Goal: Transaction & Acquisition: Subscribe to service/newsletter

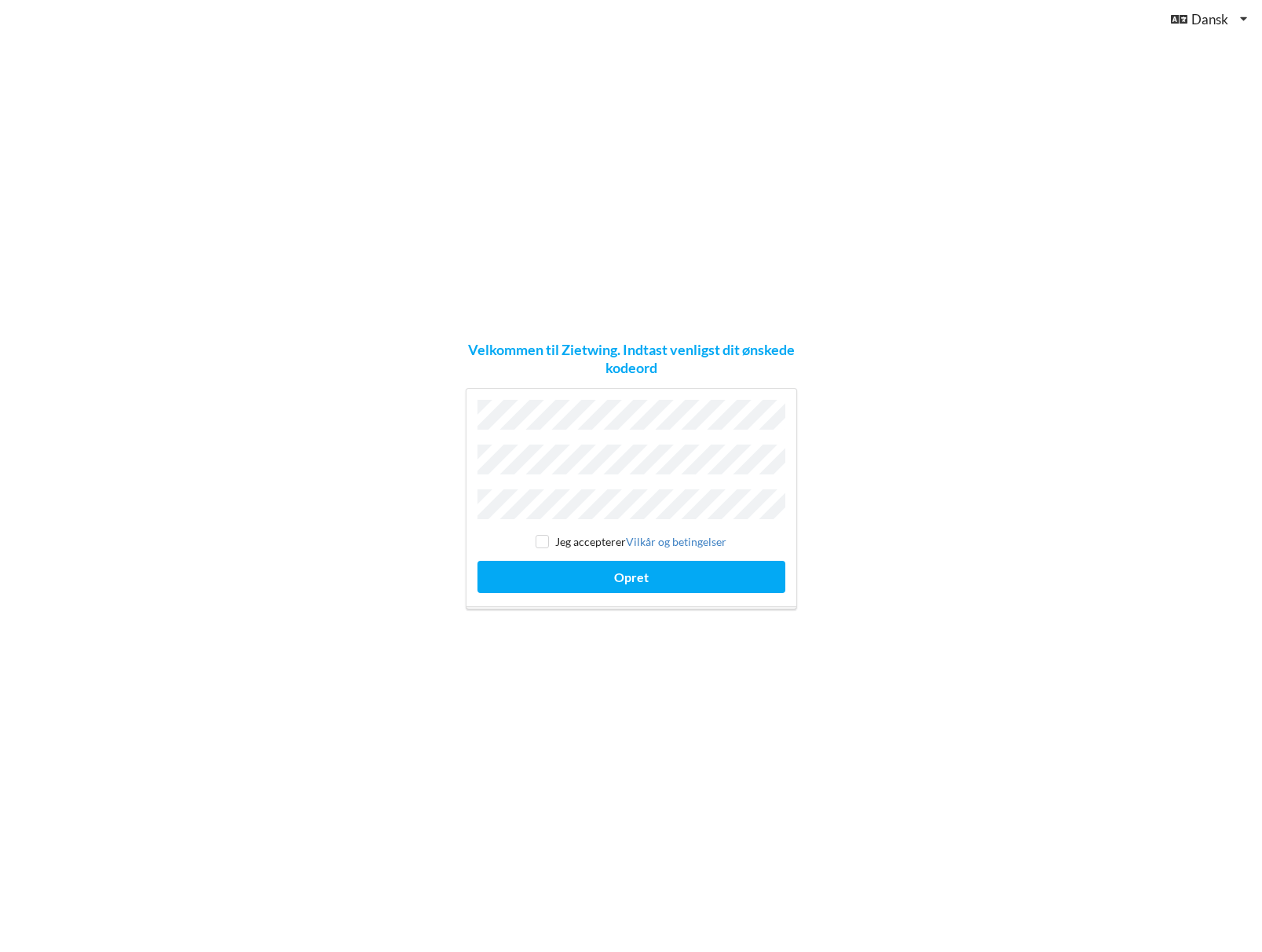
click at [863, 505] on div "Velkommen til Zietwing. Indtast venligst dit ønskede kodeord Jeg accepterer [PE…" at bounding box center [631, 476] width 1262 height 952
click at [538, 534] on input "checkbox" at bounding box center [542, 541] width 14 height 14
checkbox input "true"
click at [615, 567] on button "Opret" at bounding box center [631, 577] width 308 height 33
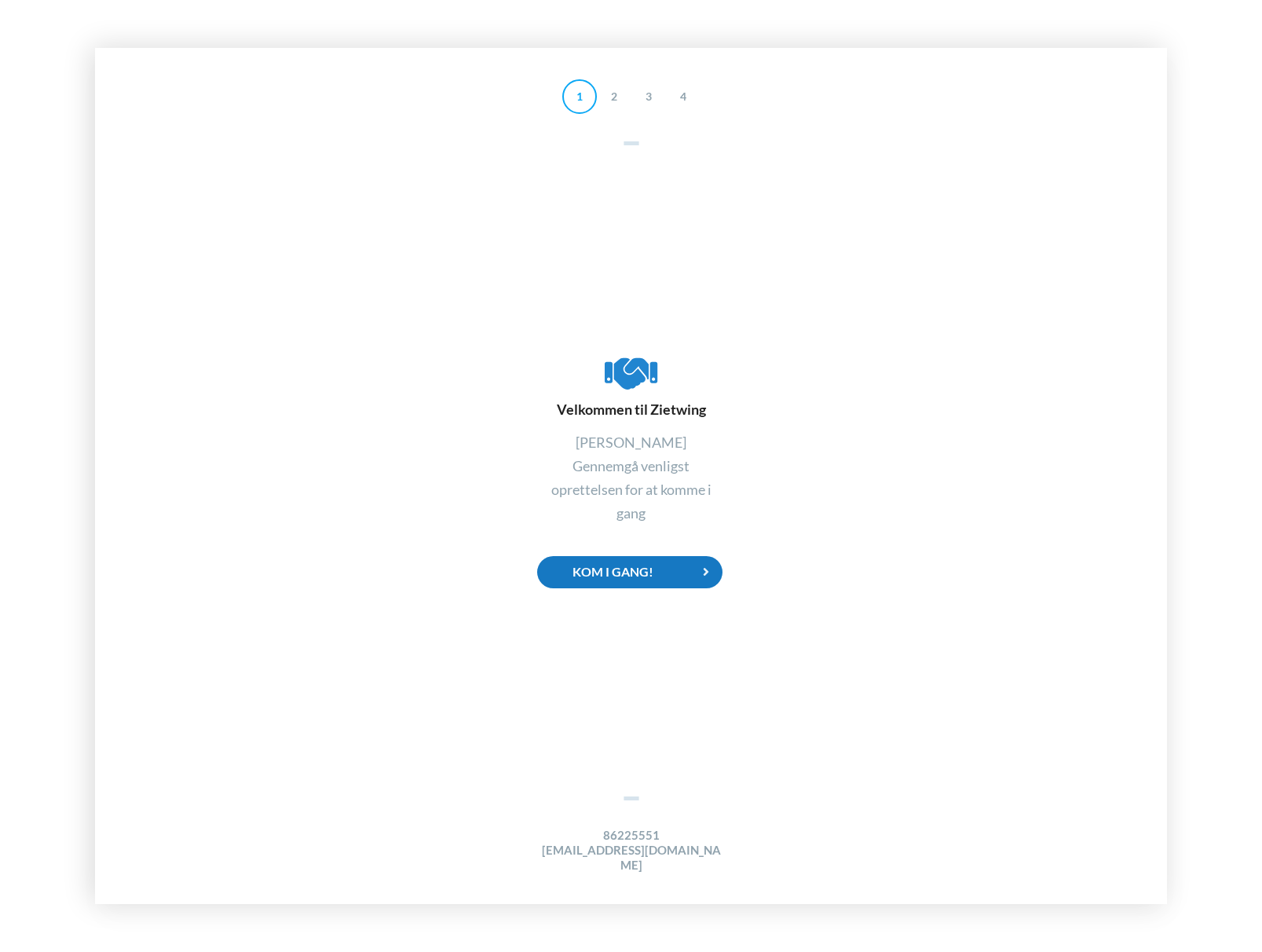
click at [653, 588] on div "Kom i gang!" at bounding box center [630, 572] width 186 height 33
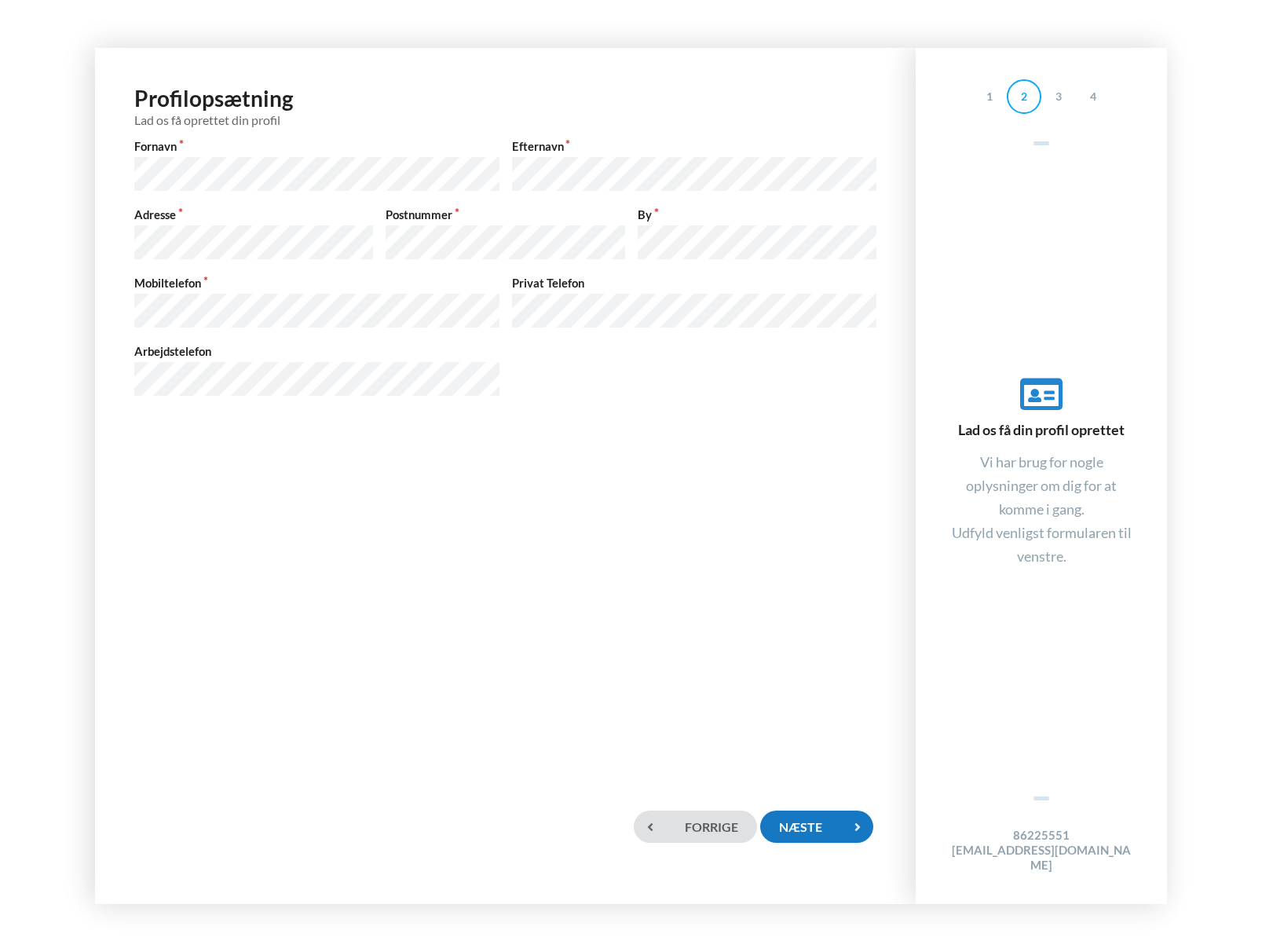
click at [855, 829] on icon at bounding box center [856, 826] width 33 height 33
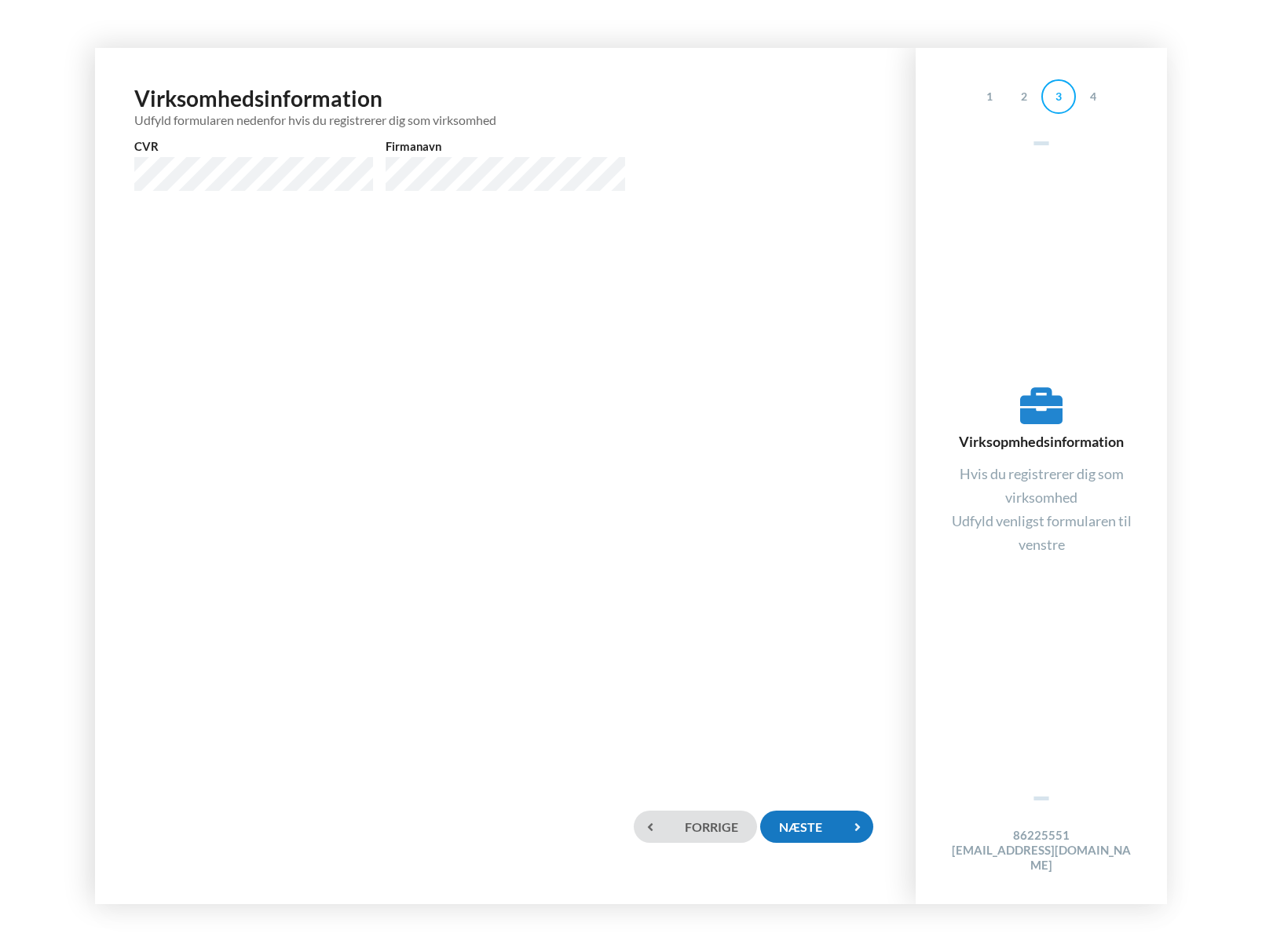
click at [843, 835] on icon at bounding box center [856, 826] width 33 height 33
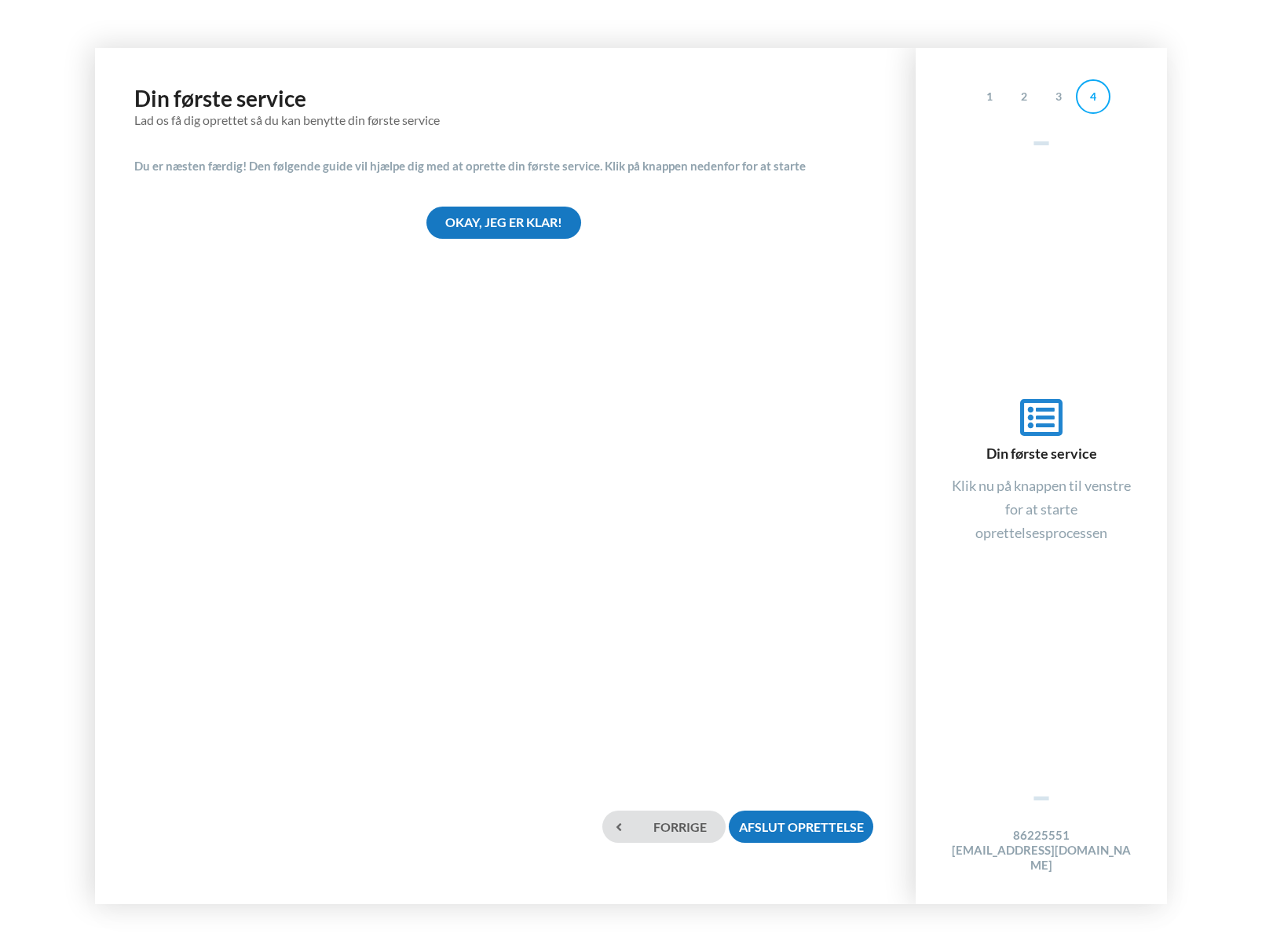
click at [501, 223] on div "Okay, jeg er klar!" at bounding box center [504, 222] width 155 height 33
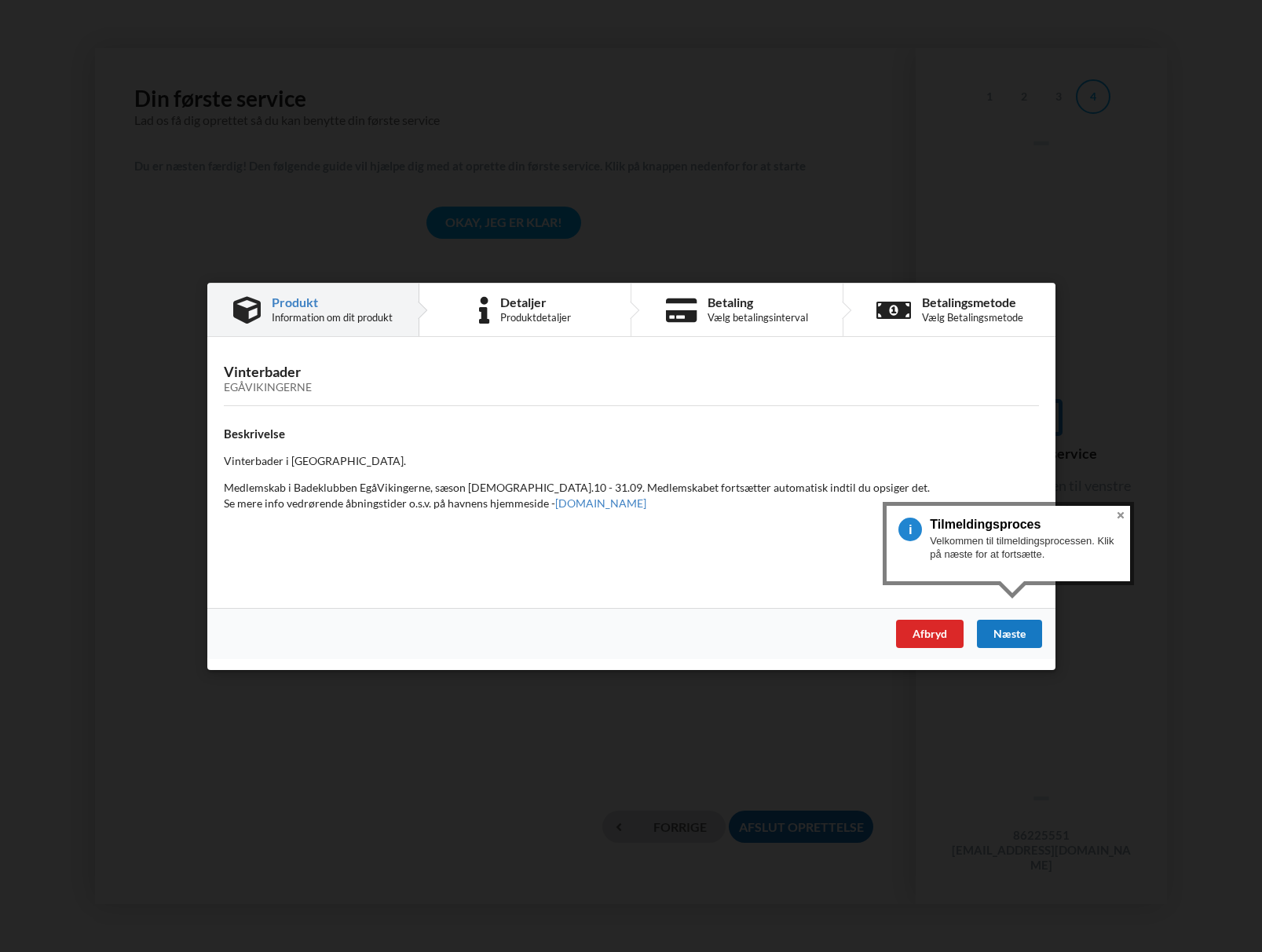
click at [1022, 640] on div "Næste" at bounding box center [1008, 632] width 65 height 29
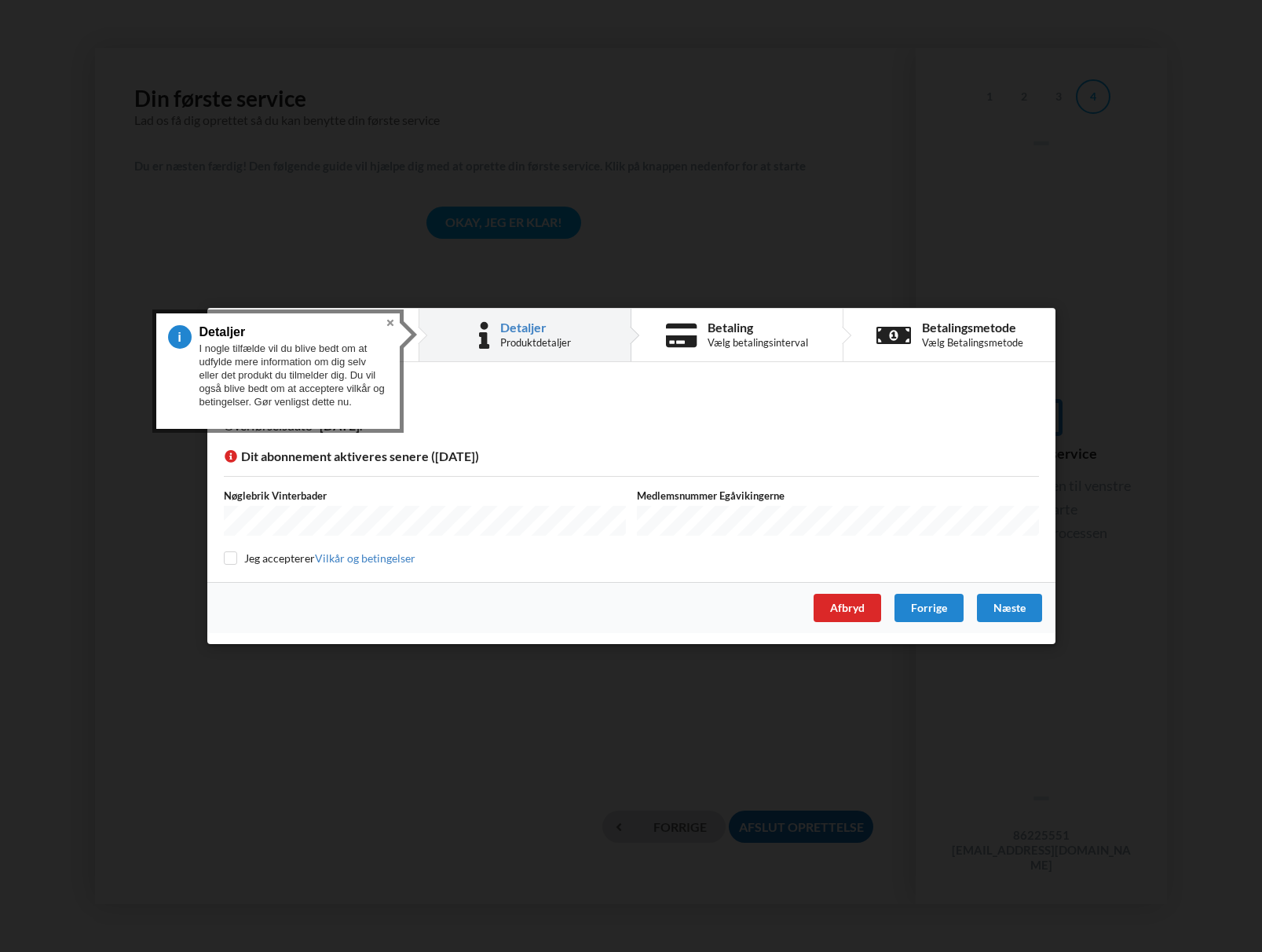
click at [229, 560] on input "checkbox" at bounding box center [231, 558] width 14 height 14
checkbox input "true"
click at [1006, 604] on div "Næste" at bounding box center [1008, 607] width 65 height 29
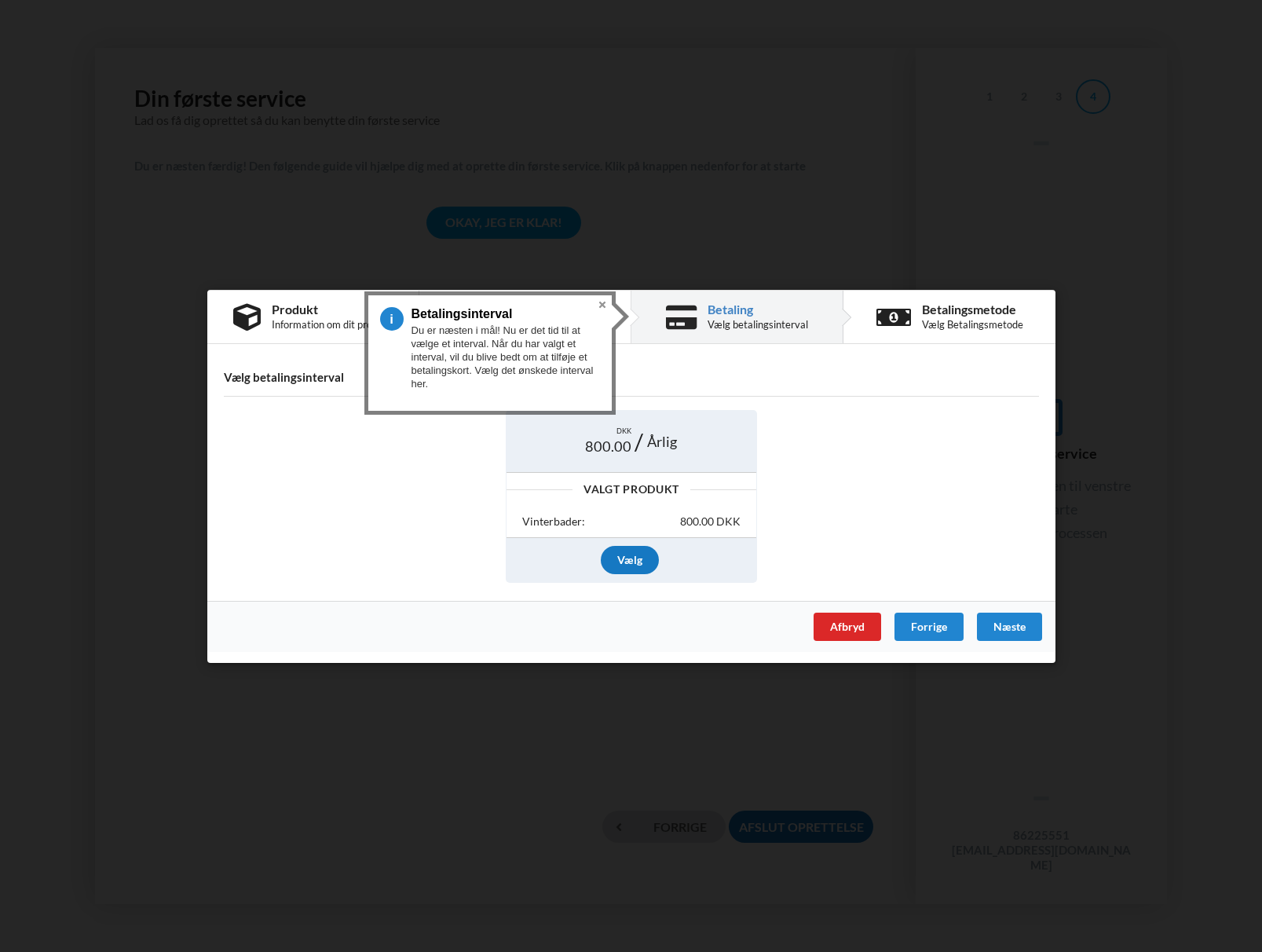
click at [632, 561] on div "Vælg" at bounding box center [629, 560] width 58 height 29
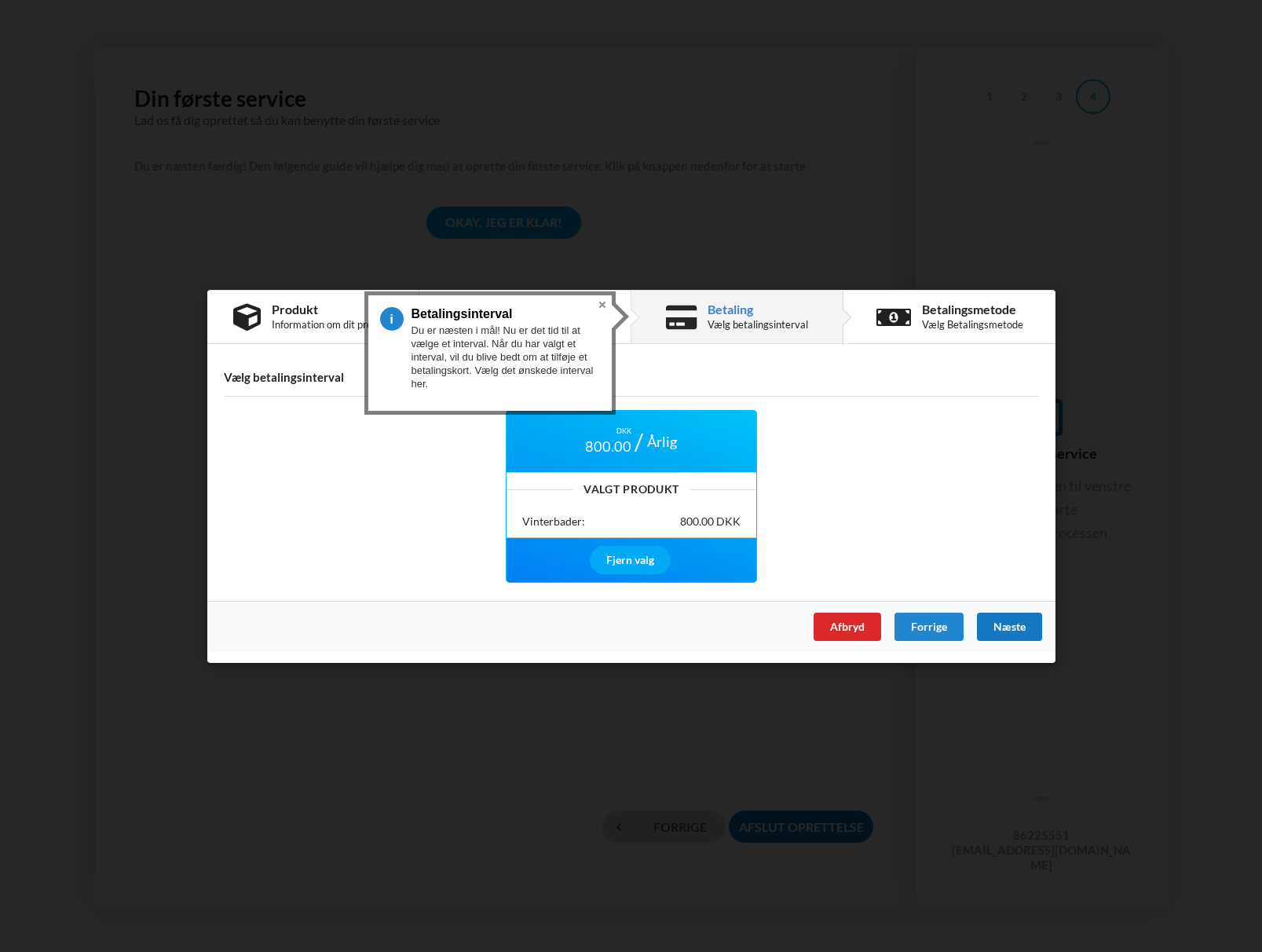
click at [1003, 626] on div "Næste" at bounding box center [1008, 625] width 65 height 29
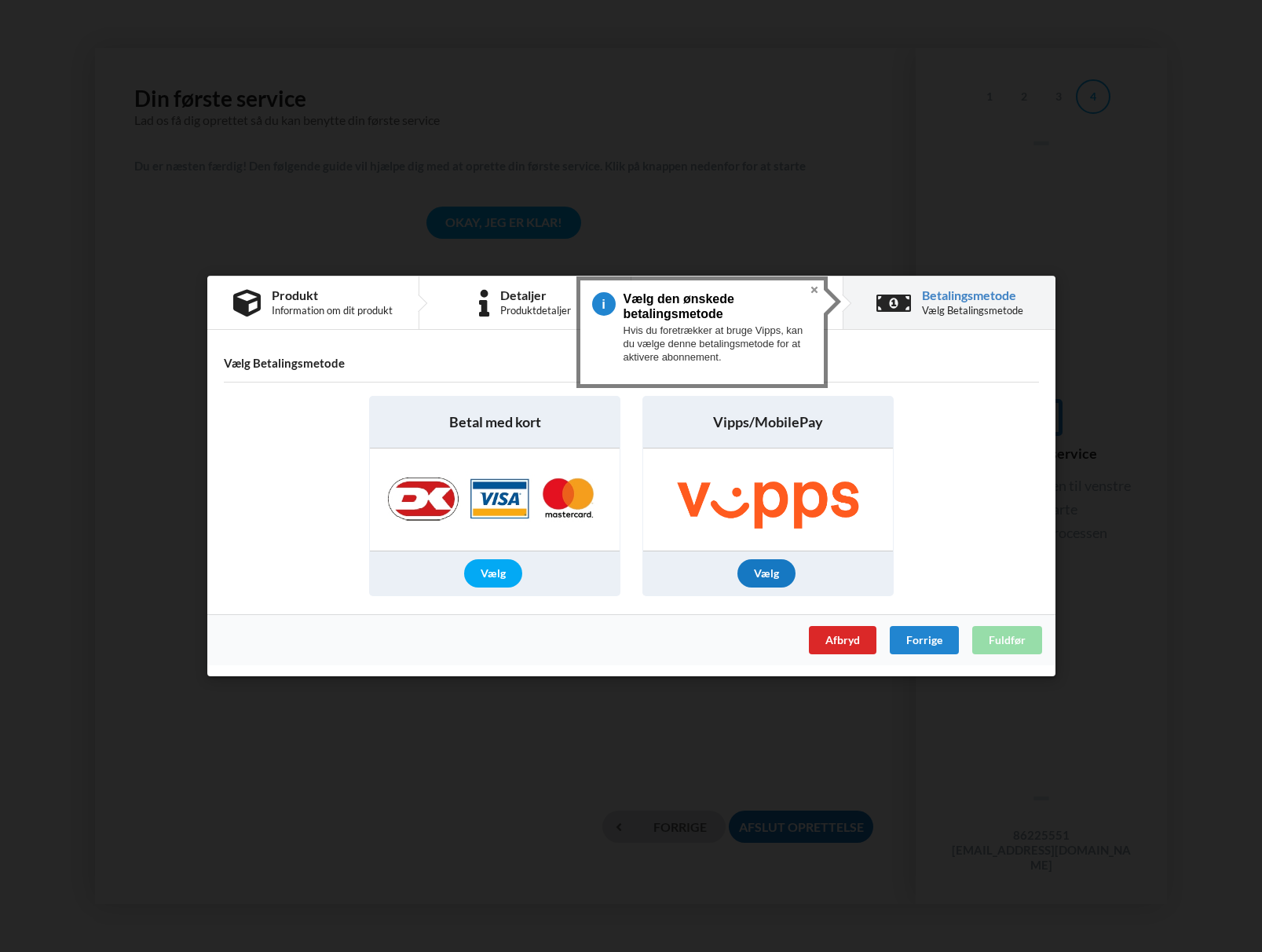
click at [762, 574] on div "Vælg" at bounding box center [765, 573] width 58 height 29
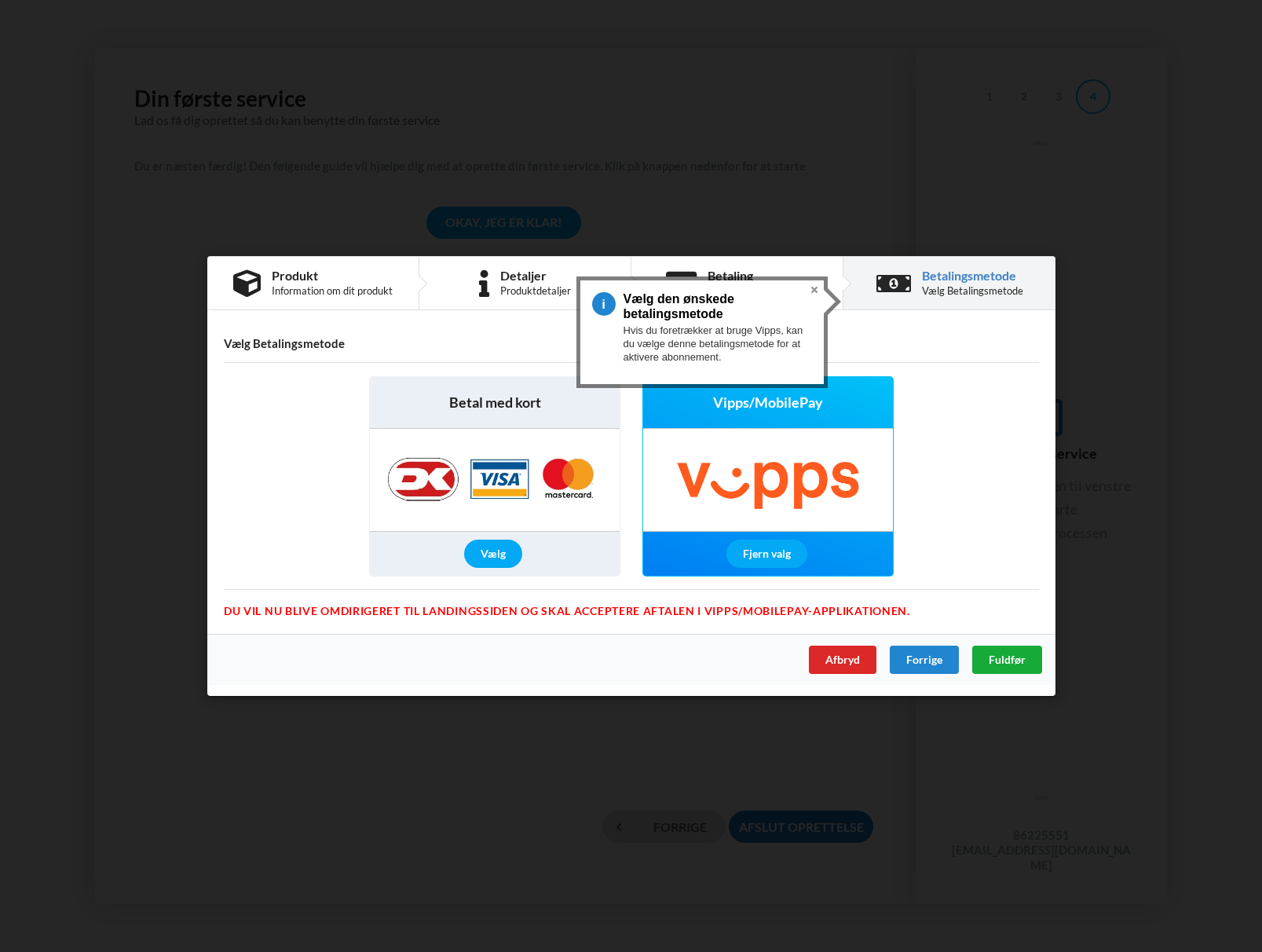
click at [1013, 666] on div "Fuldfør" at bounding box center [1005, 659] width 70 height 29
click at [509, 473] on img at bounding box center [495, 479] width 247 height 102
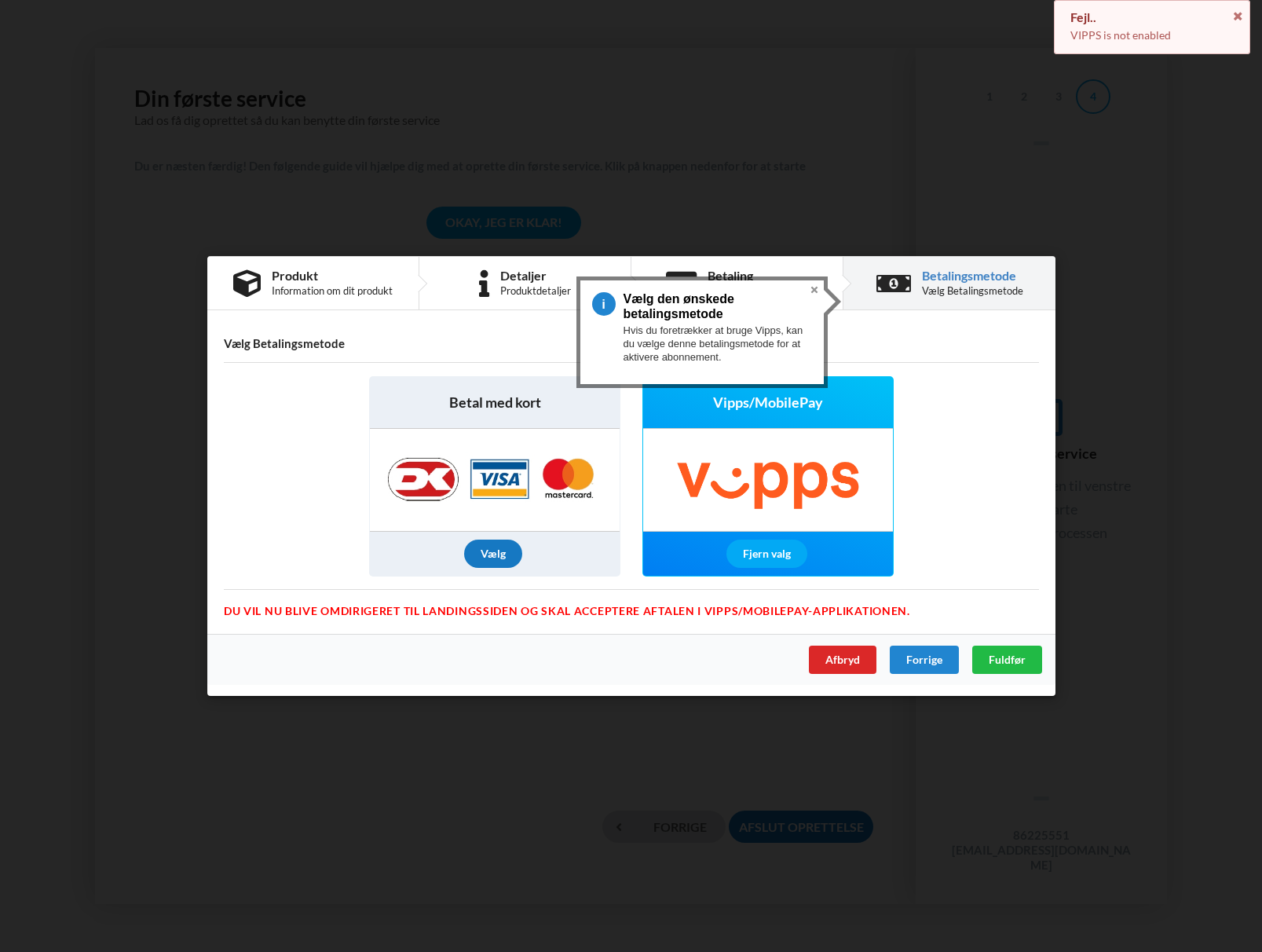
click at [496, 555] on div "Vælg" at bounding box center [493, 553] width 58 height 29
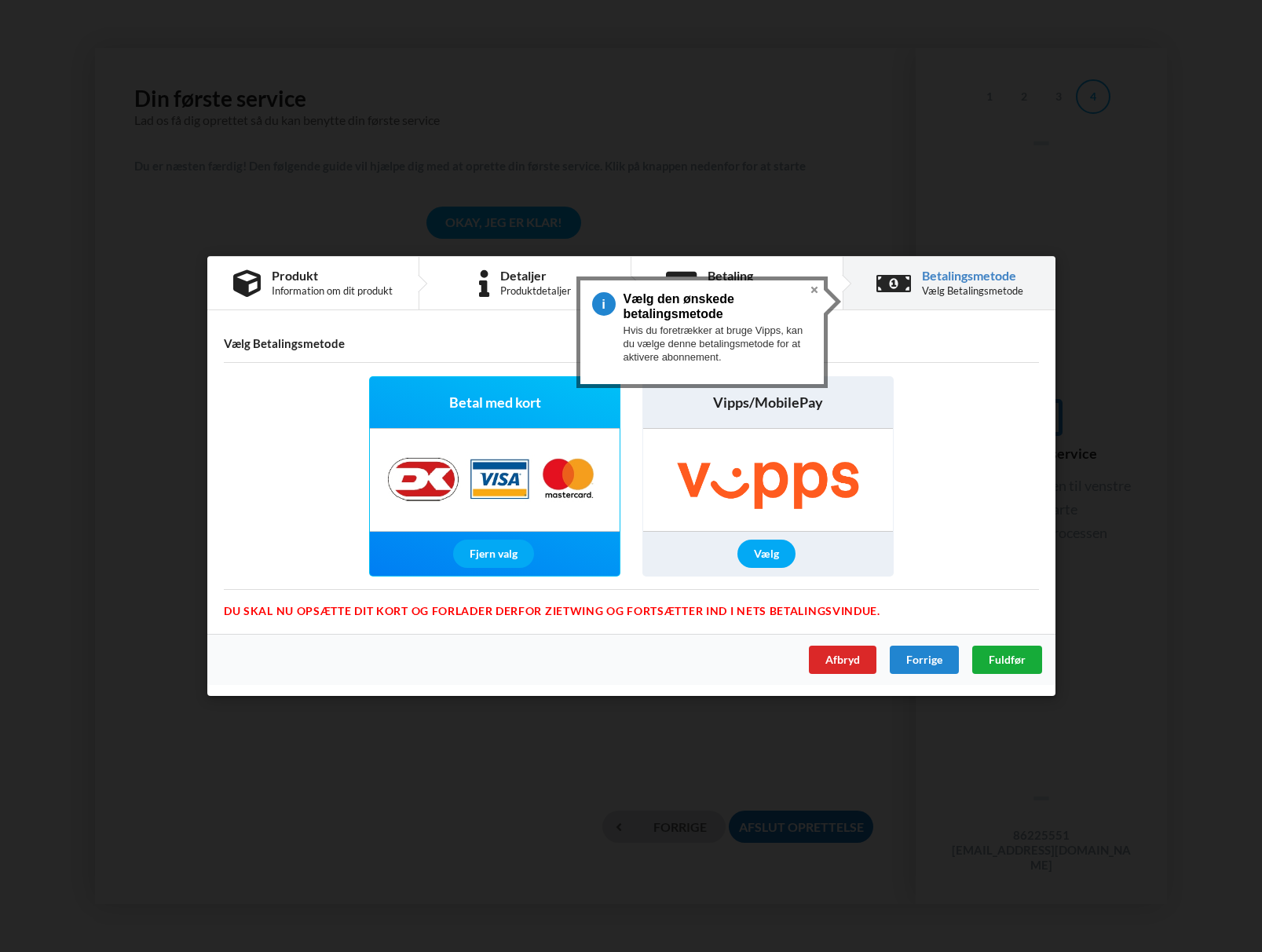
click at [1009, 659] on span "Fuldfør" at bounding box center [1005, 660] width 37 height 14
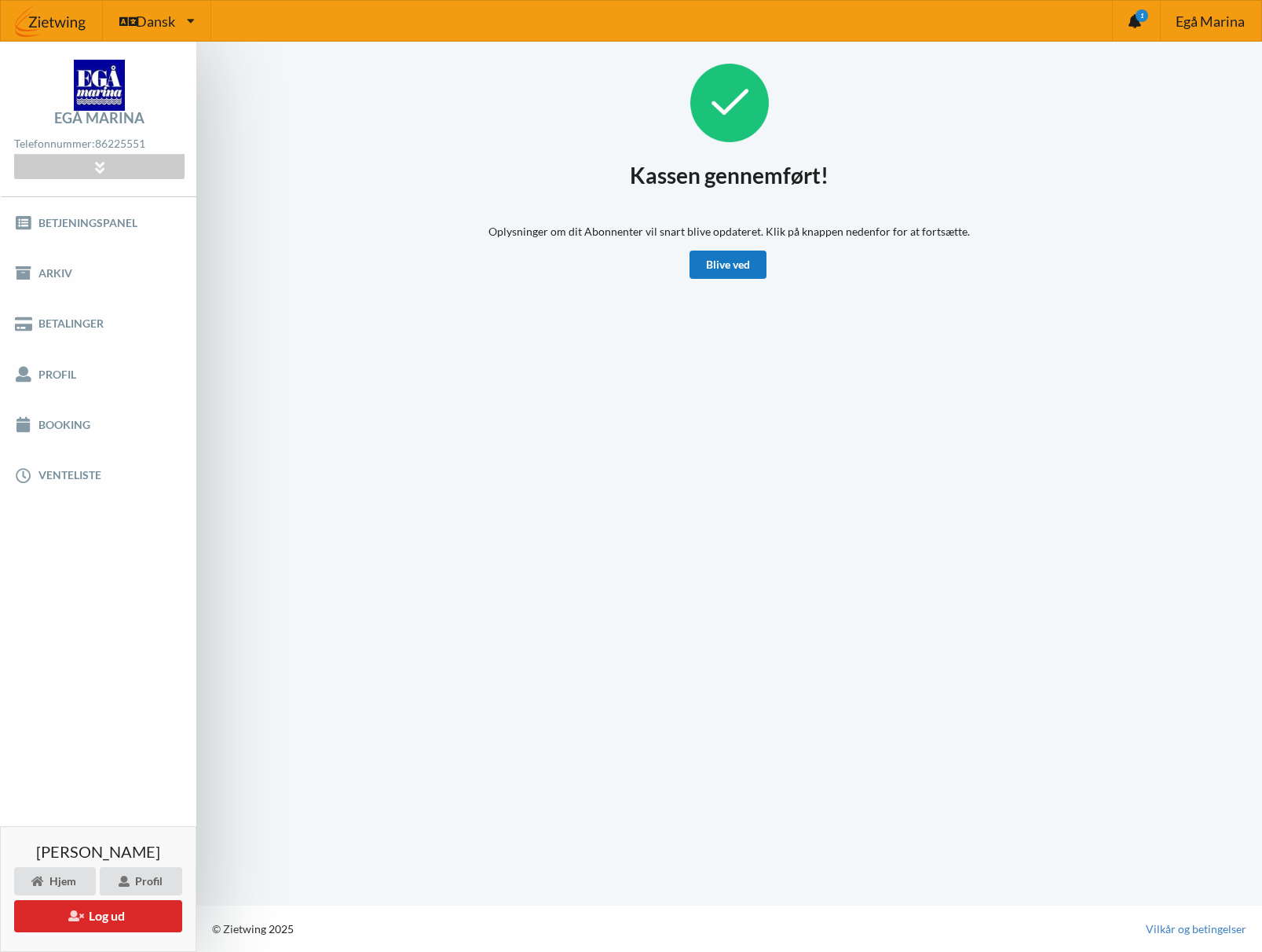
click at [730, 266] on link "Blive ved" at bounding box center [728, 265] width 77 height 29
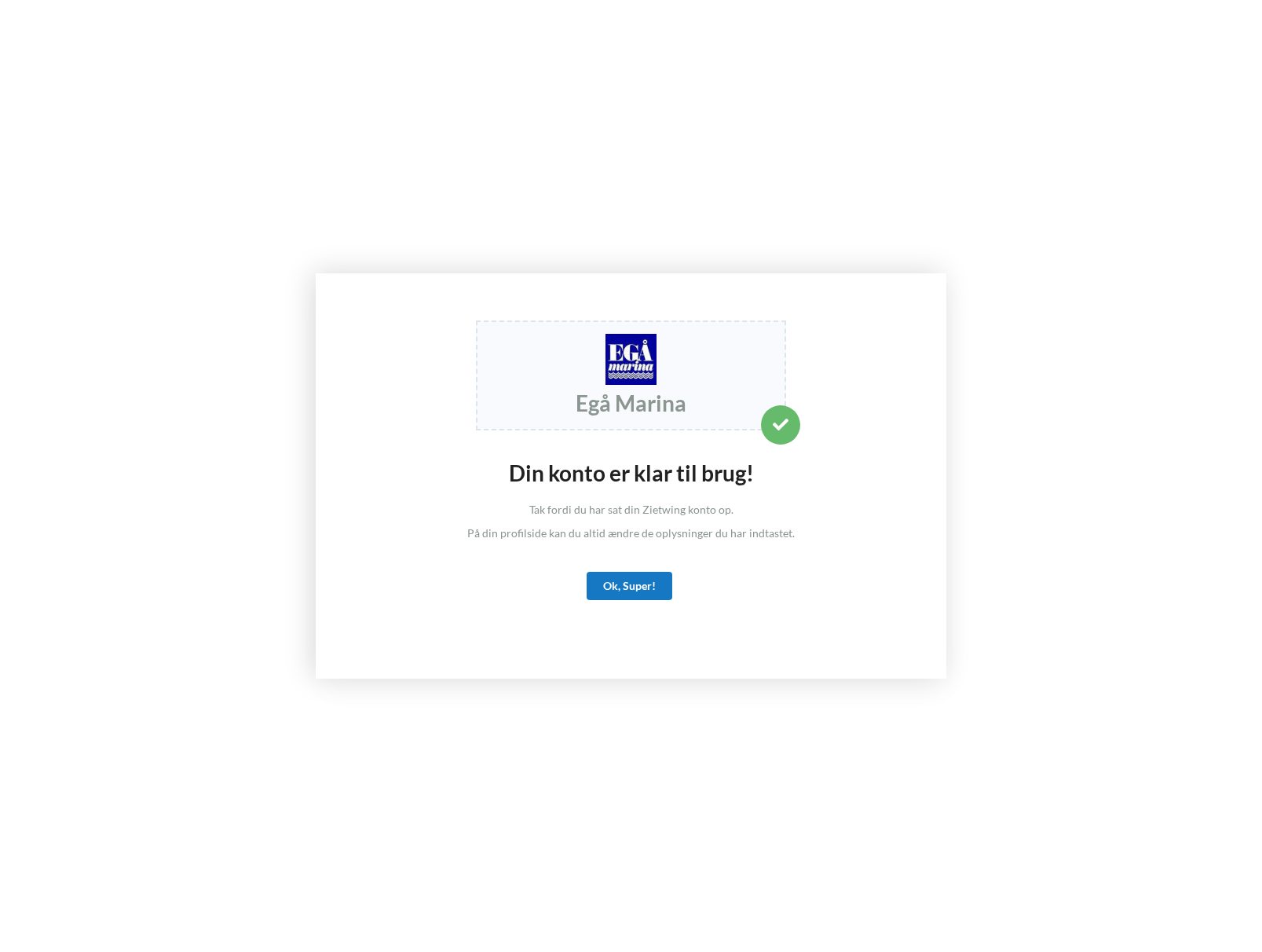
click at [627, 588] on div "Ok, Super!" at bounding box center [629, 586] width 86 height 29
